Goal: Information Seeking & Learning: Check status

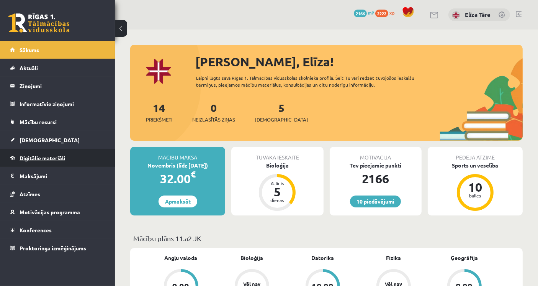
click at [44, 151] on link "Digitālie materiāli" at bounding box center [57, 158] width 95 height 18
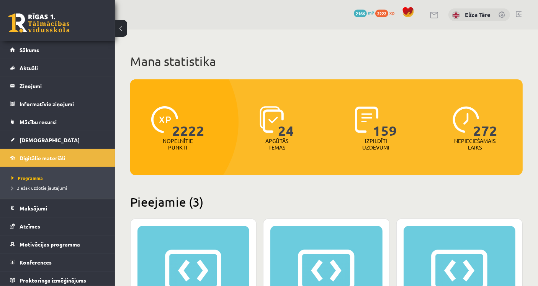
scroll to position [2, 0]
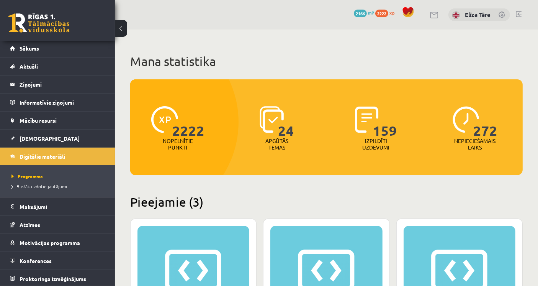
click at [221, 29] on div "10 Dāvanas 2166 mP 2222 xp Elīza Tāre" at bounding box center [326, 15] width 423 height 30
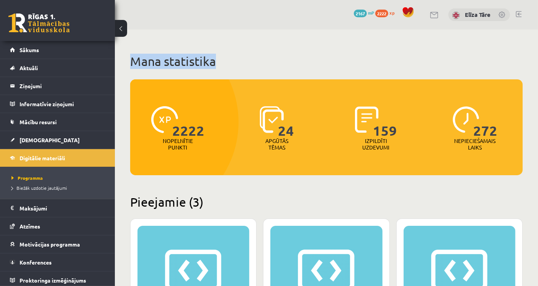
drag, startPoint x: 213, startPoint y: 59, endPoint x: 129, endPoint y: 57, distance: 84.3
click at [225, 68] on h1 "Mana statistika" at bounding box center [326, 61] width 393 height 15
click at [217, 56] on h1 "Mana statistika" at bounding box center [326, 61] width 393 height 15
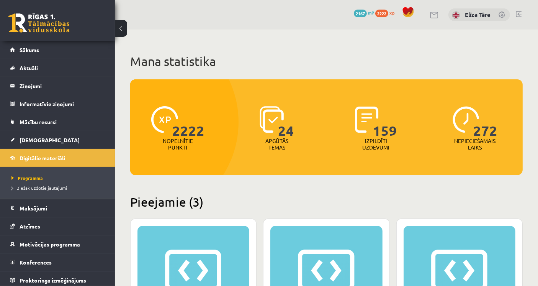
click at [217, 56] on h1 "Mana statistika" at bounding box center [326, 61] width 393 height 15
click at [205, 58] on h1 "Mana statistika" at bounding box center [326, 61] width 393 height 15
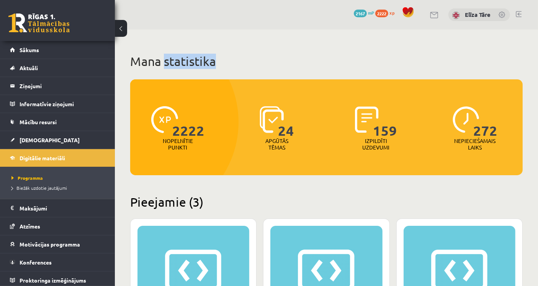
click at [205, 58] on h1 "Mana statistika" at bounding box center [326, 61] width 393 height 15
click at [184, 56] on h1 "Mana statistika" at bounding box center [326, 61] width 393 height 15
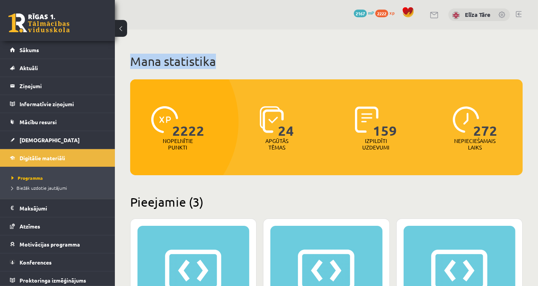
click at [184, 56] on h1 "Mana statistika" at bounding box center [326, 61] width 393 height 15
click at [179, 63] on h1 "Mana statistika" at bounding box center [326, 61] width 393 height 15
drag, startPoint x: 181, startPoint y: 62, endPoint x: 162, endPoint y: 44, distance: 25.8
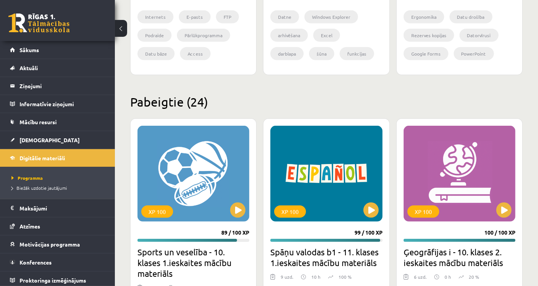
scroll to position [422, 0]
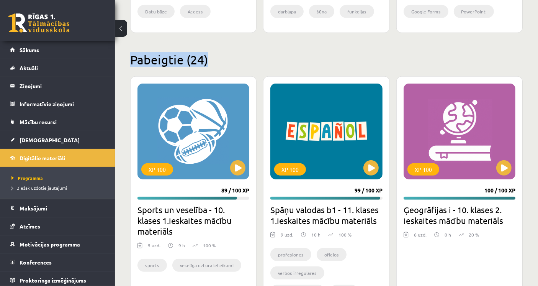
drag, startPoint x: 205, startPoint y: 63, endPoint x: 132, endPoint y: 64, distance: 73.2
click at [132, 64] on h2 "Pabeigtie (24)" at bounding box center [326, 59] width 393 height 15
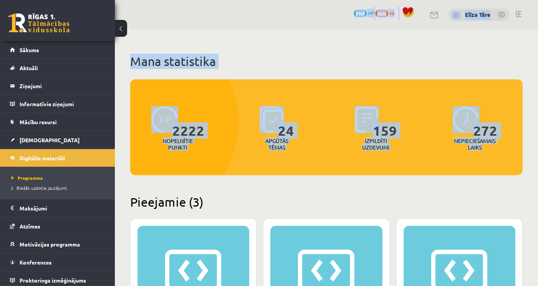
drag, startPoint x: 363, startPoint y: 8, endPoint x: 484, endPoint y: 149, distance: 185.6
click at [298, 68] on h1 "Mana statistika" at bounding box center [326, 61] width 393 height 15
